Goal: Task Accomplishment & Management: Use online tool/utility

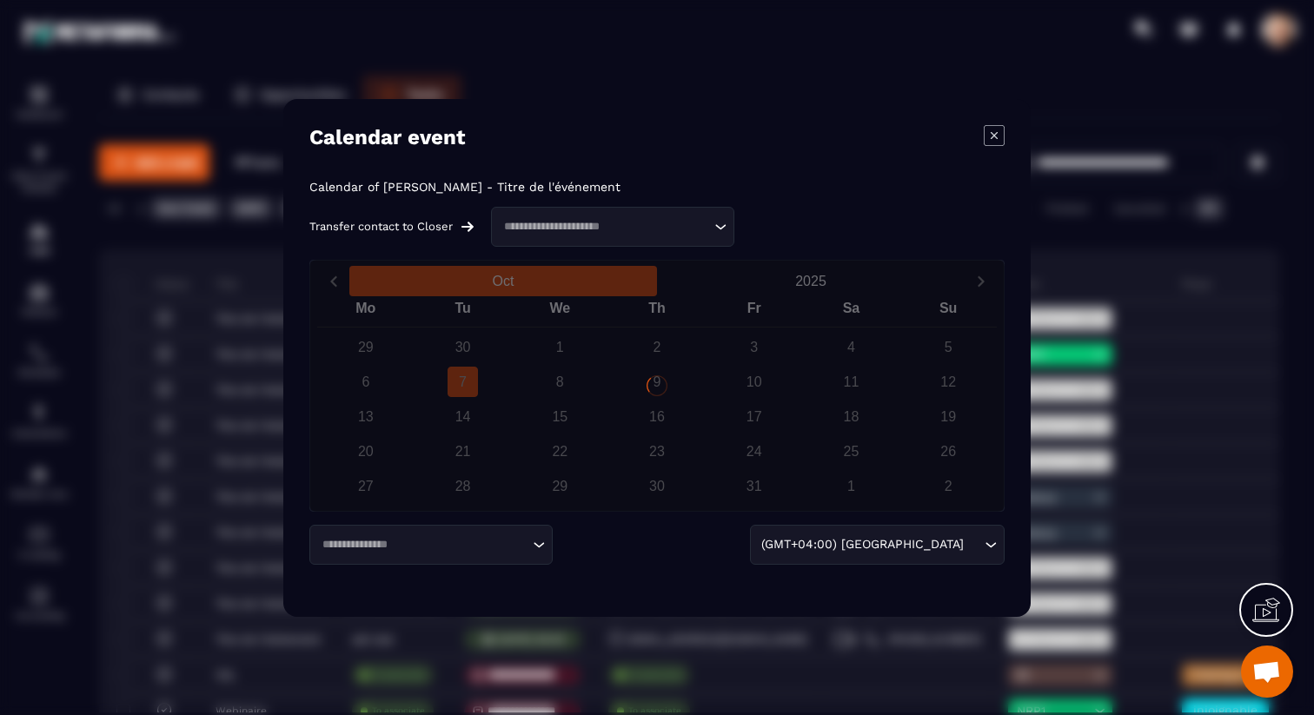
scroll to position [0, 94]
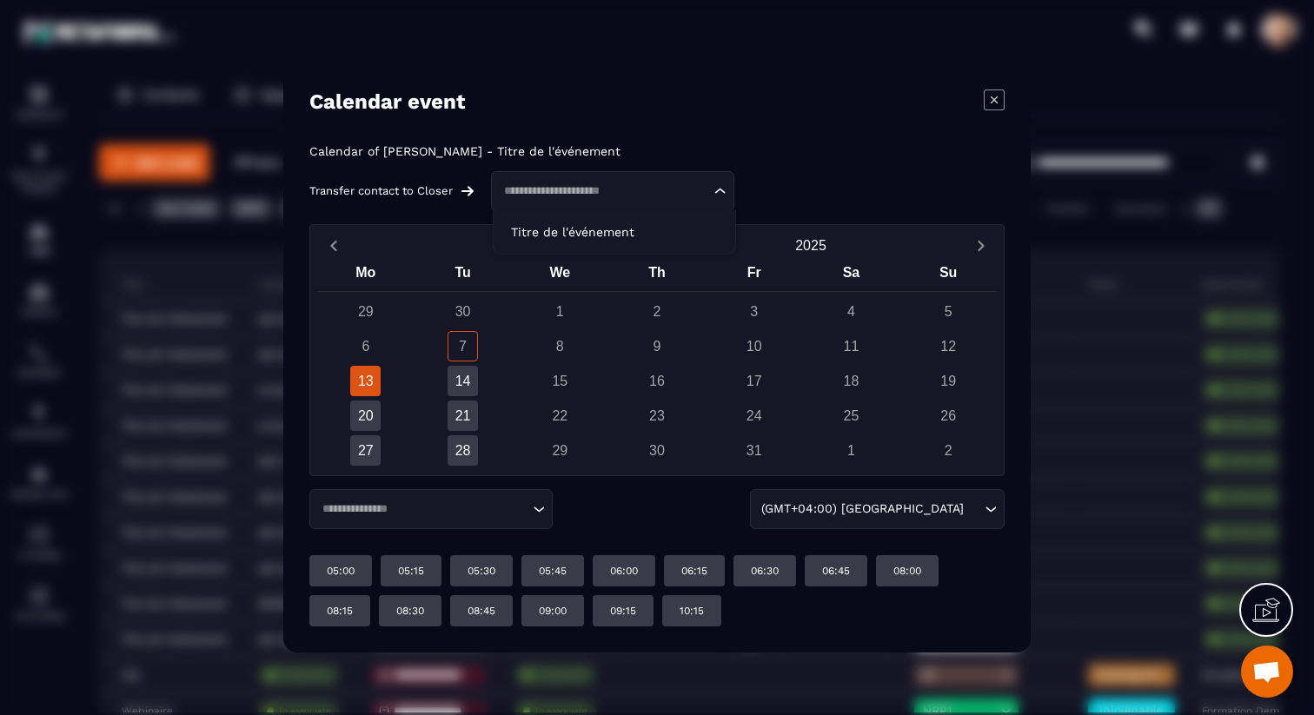
click at [622, 203] on div "Loading..." at bounding box center [612, 191] width 243 height 40
click at [617, 222] on li "Titre de l'événement" at bounding box center [615, 232] width 242 height 35
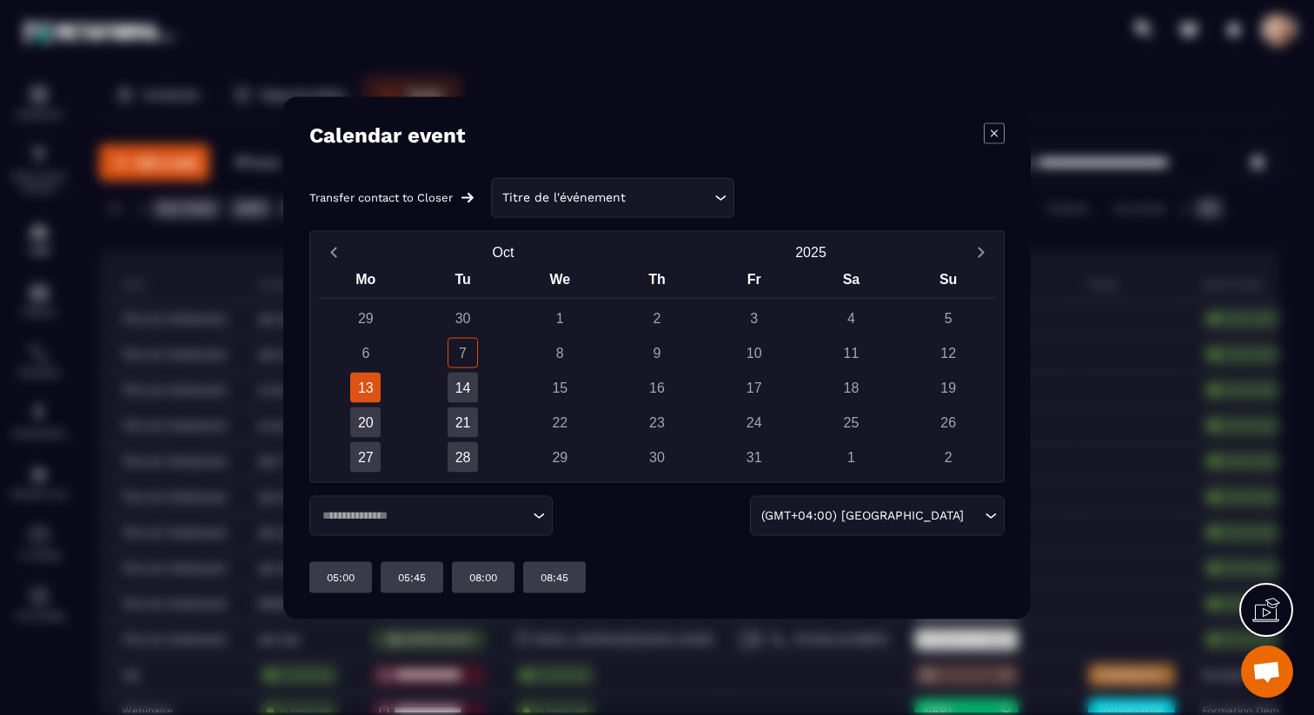
click at [407, 507] on input "Search for option" at bounding box center [422, 515] width 212 height 17
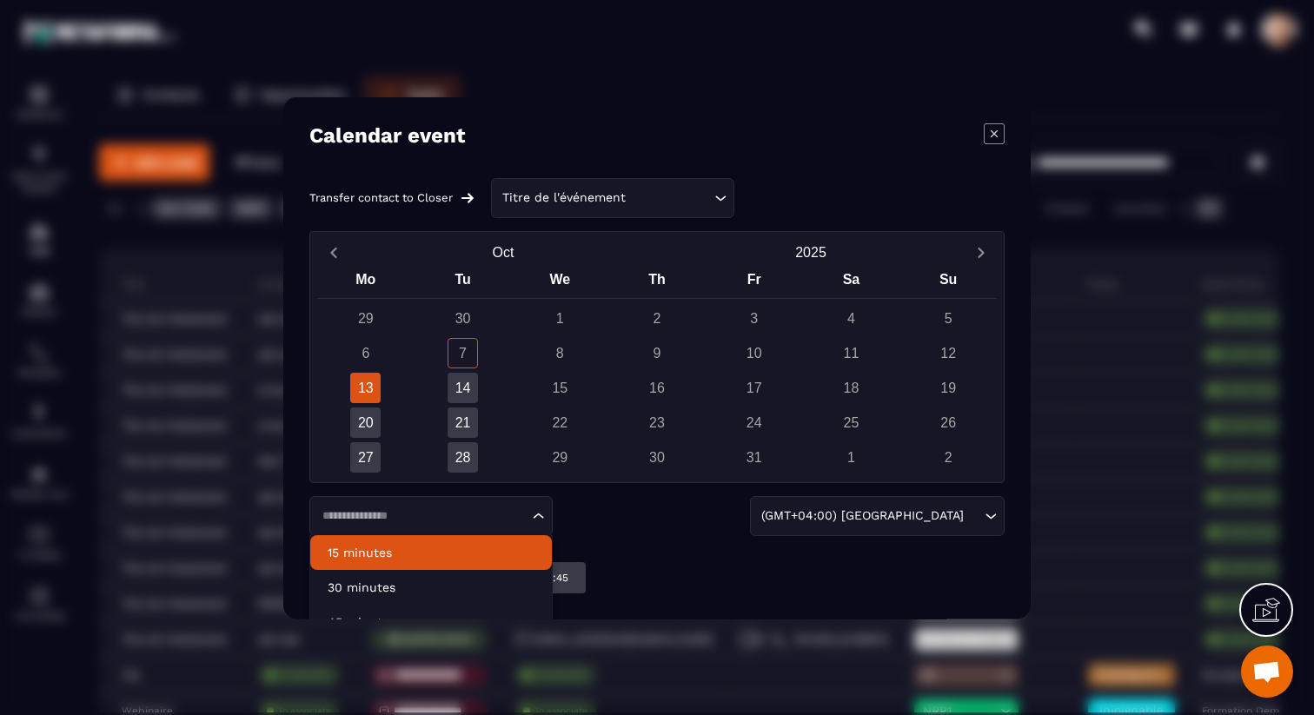
click at [409, 547] on p "15 minutes" at bounding box center [431, 551] width 207 height 17
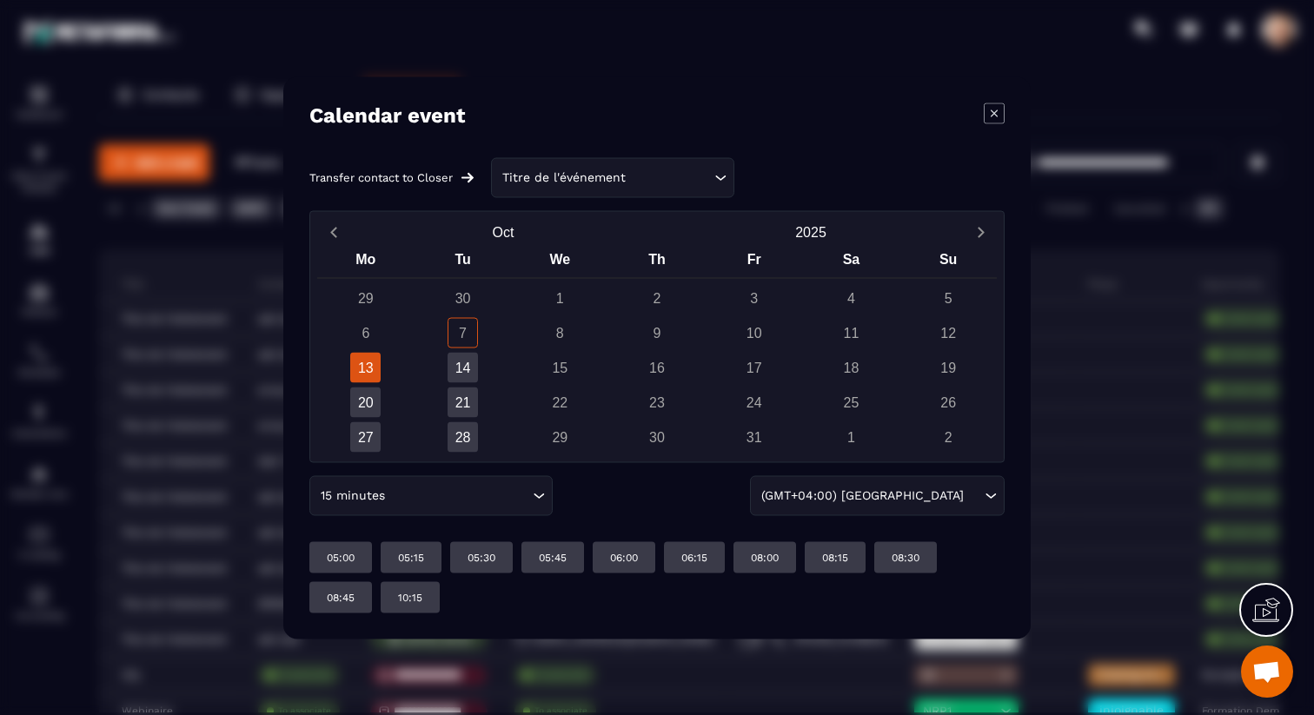
click at [990, 117] on icon "Modal window" at bounding box center [994, 113] width 21 height 21
